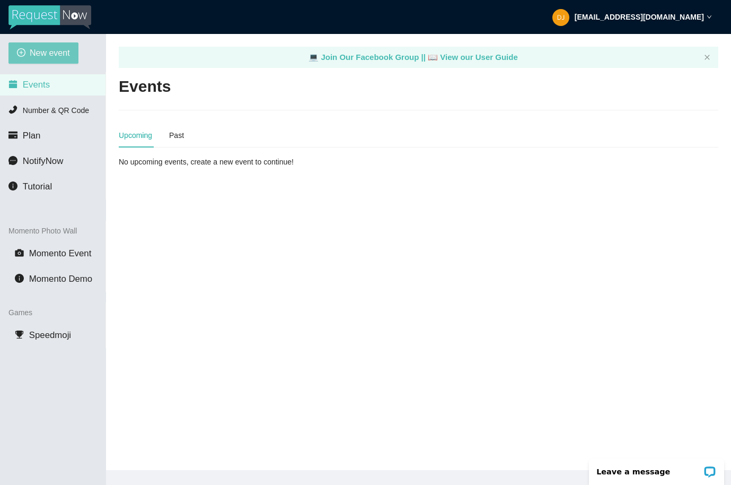
click at [51, 53] on span "New event" at bounding box center [50, 52] width 40 height 13
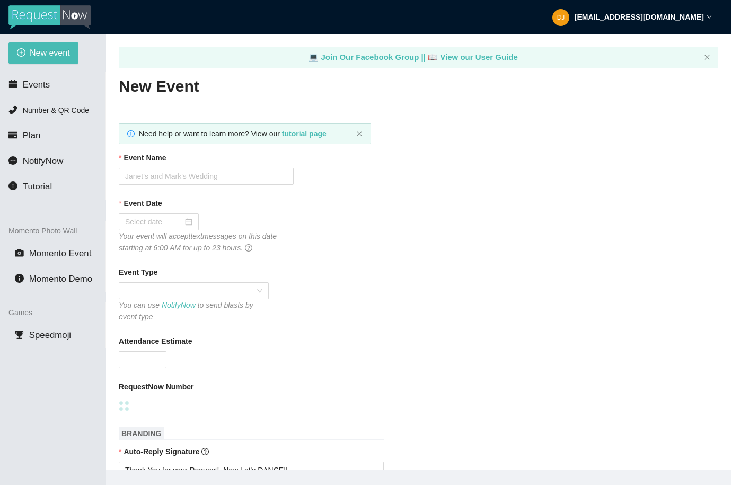
type textarea "[URL][DOMAIN_NAME]"
type textarea "Thanks for being a part of (Event)! Stay safe! Be LEGENDARY! -[PERSON_NAME] @he…"
click at [191, 179] on input "Event Name" at bounding box center [206, 176] width 175 height 17
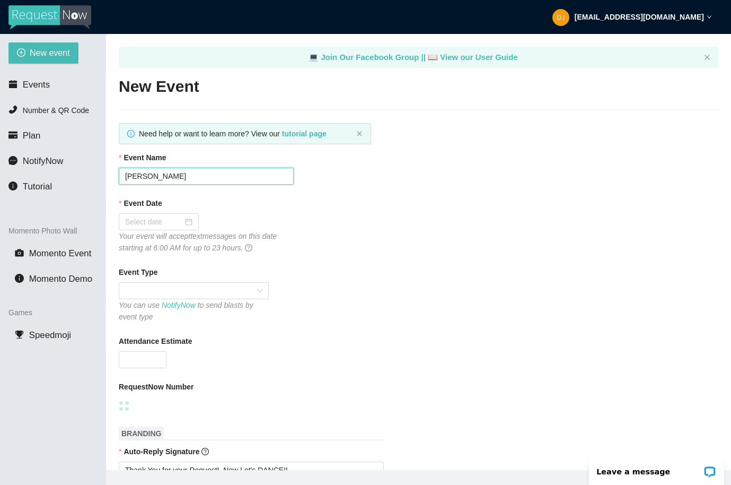
type input "[PERSON_NAME]"
type textarea "Thanks for being a part of (Event)! Stay safe! Be LEGENDARY! -[PERSON_NAME] @he…"
type input "[PERSON_NAME] &"
type textarea "Thanks for being a part of (Event)! Stay safe! Be LEGENDARY! -[PERSON_NAME] @he…"
drag, startPoint x: 249, startPoint y: 177, endPoint x: 113, endPoint y: 159, distance: 137.0
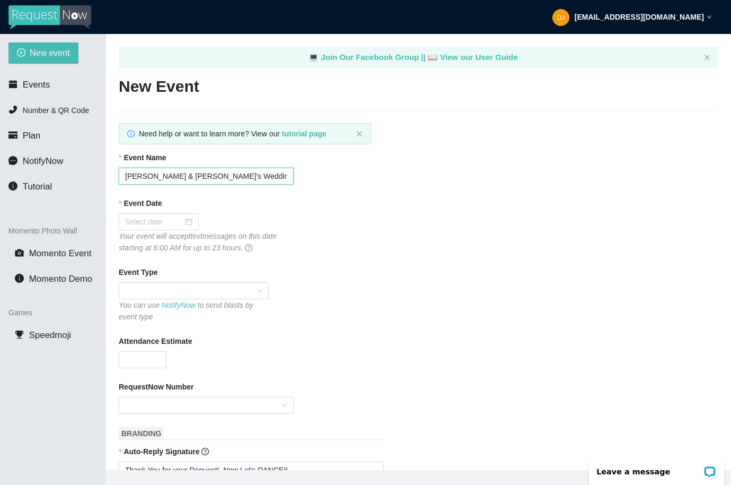
click at [113, 159] on main "💻 Join Our Facebook Group || 📖 View our User Guide New Event Need help or want …" at bounding box center [418, 252] width 625 height 436
type input "[PERSON_NAME] & [PERSON_NAME]'s Wedding Day"
click at [186, 221] on div at bounding box center [158, 222] width 67 height 12
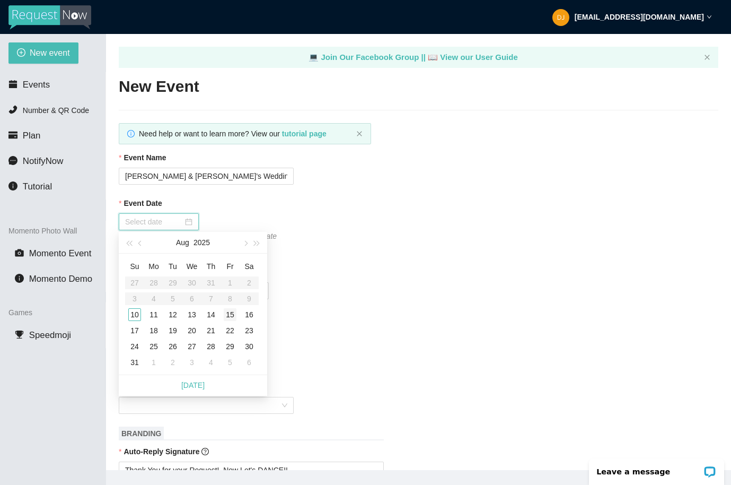
type input "[DATE]"
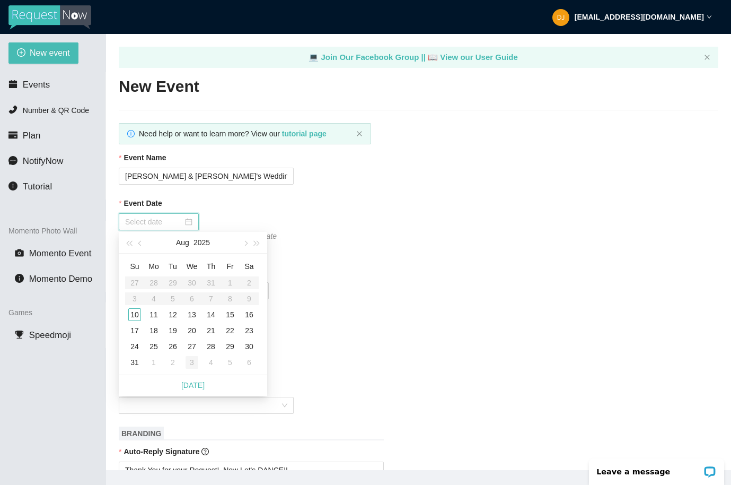
type input "[DATE]"
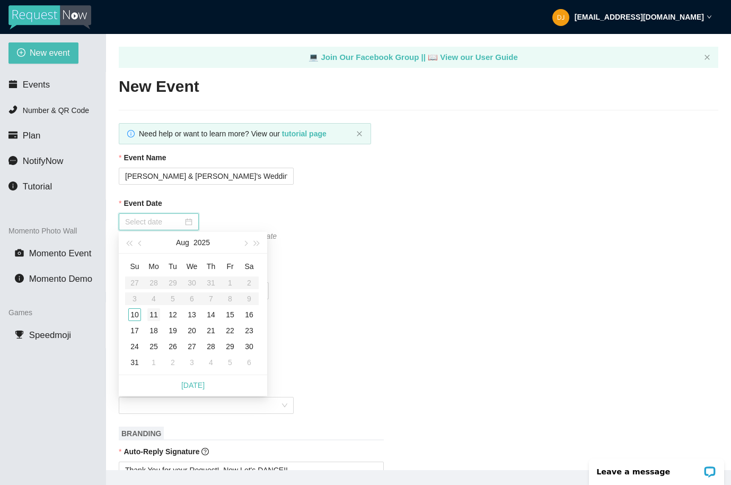
type input "[DATE]"
click at [135, 316] on div "10" at bounding box center [134, 314] width 13 height 13
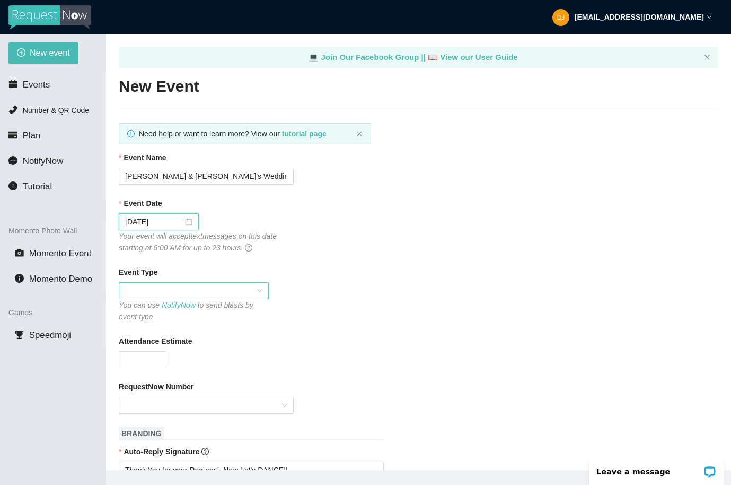
click at [232, 289] on span at bounding box center [193, 291] width 137 height 16
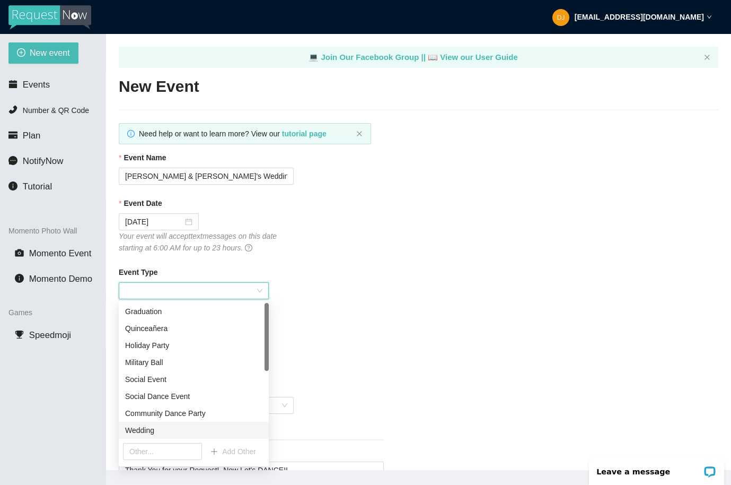
click at [171, 429] on div "Wedding" at bounding box center [193, 430] width 137 height 12
type textarea "Thanks for being a part of (Event)! Stay safe! Be LEGENDARY! -[PERSON_NAME] @he…"
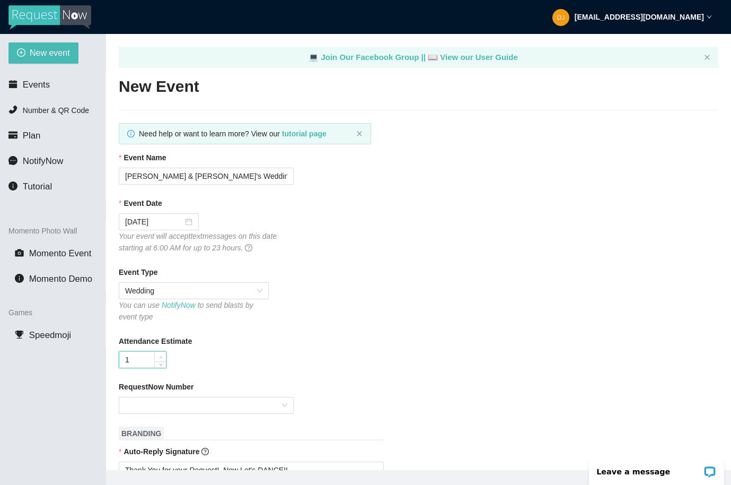
click at [157, 359] on span "Increase Value" at bounding box center [160, 357] width 12 height 10
click at [284, 405] on div at bounding box center [206, 405] width 175 height 17
type input "100"
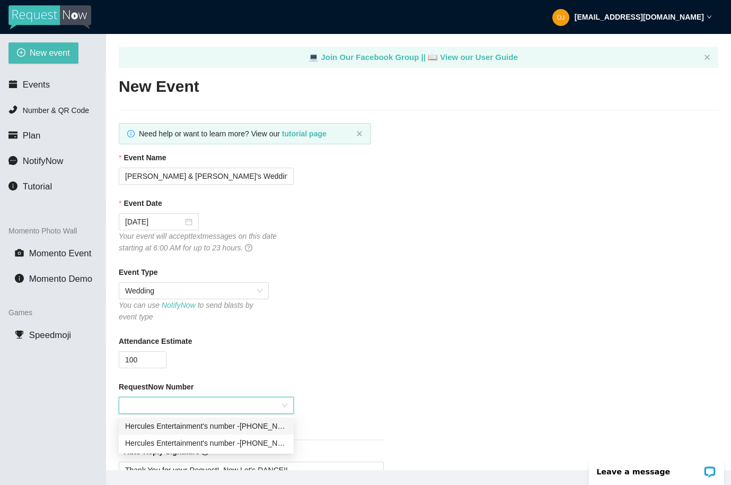
click at [254, 427] on div "Hercules Entertainment's number - [PHONE_NUMBER]" at bounding box center [206, 426] width 162 height 12
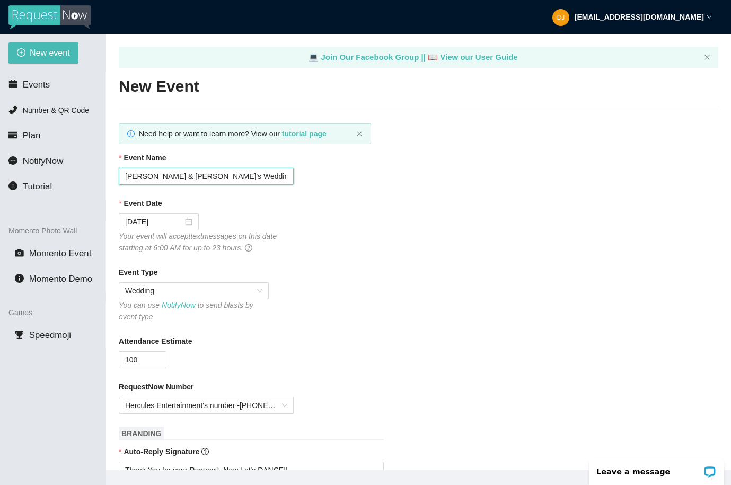
drag, startPoint x: 237, startPoint y: 177, endPoint x: 125, endPoint y: 165, distance: 112.0
click at [125, 165] on div "Event Name [PERSON_NAME] & [PERSON_NAME]'s Wedding Day" at bounding box center [419, 168] width 600 height 33
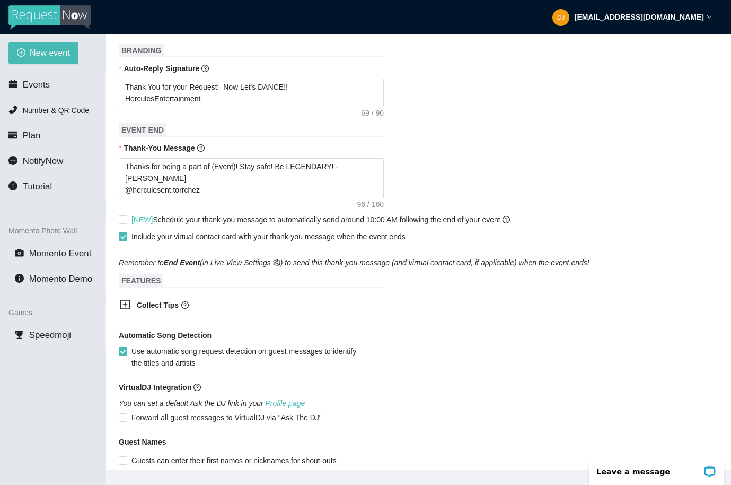
scroll to position [353, 0]
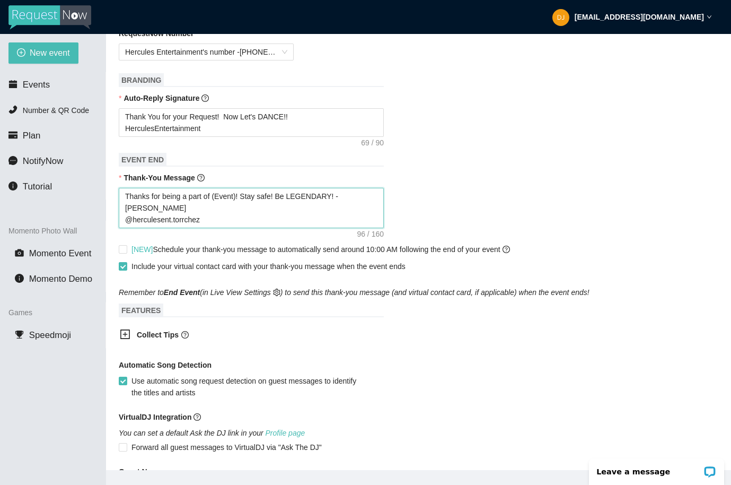
type textarea "Thanks for being a part of (Event)! Stay safe! Be LEGENDARY! -[PERSON_NAME] @he…"
drag, startPoint x: 215, startPoint y: 196, endPoint x: 240, endPoint y: 199, distance: 24.5
click at [240, 199] on textarea "Thanks for being a part of (Event)! Stay safe! Be LEGENDARY! -[PERSON_NAME] @he…" at bounding box center [251, 208] width 265 height 40
paste textarea "[PERSON_NAME] & [PERSON_NAME]'s Wedding Day"
type textarea "Thanks for being a part of [PERSON_NAME] & [PERSON_NAME]'s Wedding Day! Stay sa…"
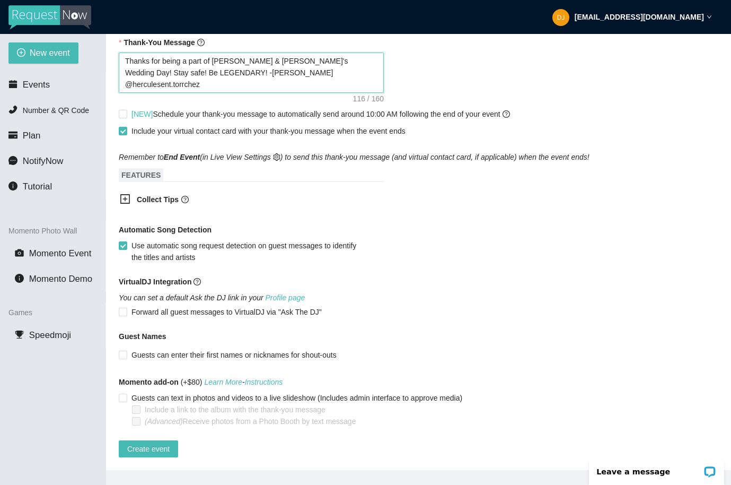
scroll to position [496, 0]
click at [159, 443] on span "Create event" at bounding box center [148, 449] width 42 height 12
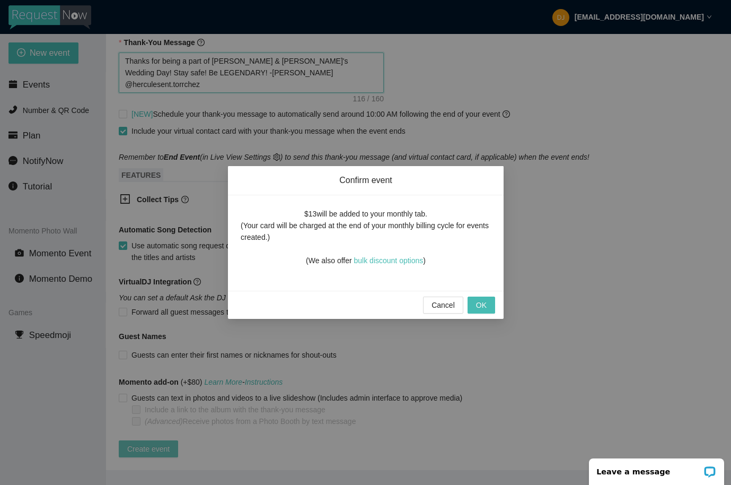
type textarea "Thanks for being a part of [PERSON_NAME] & [PERSON_NAME]'s Wedding Day! Stay sa…"
click at [483, 309] on span "OK" at bounding box center [481, 305] width 11 height 12
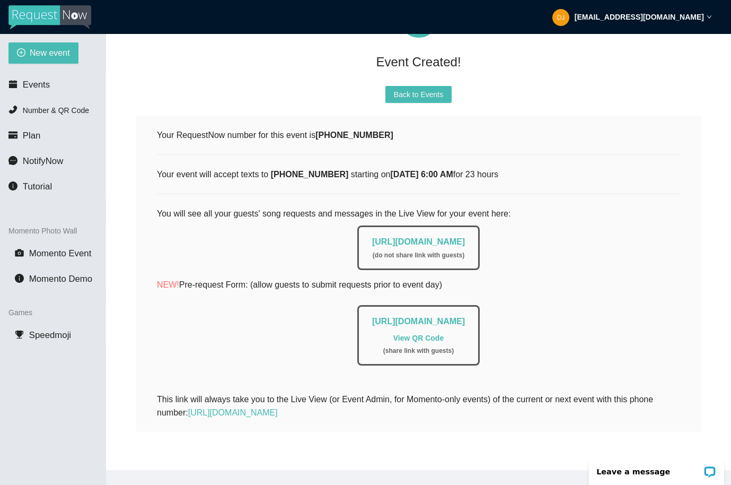
scroll to position [108, 0]
click at [465, 237] on link "[URL][DOMAIN_NAME]" at bounding box center [418, 241] width 93 height 9
